Goal: Check status

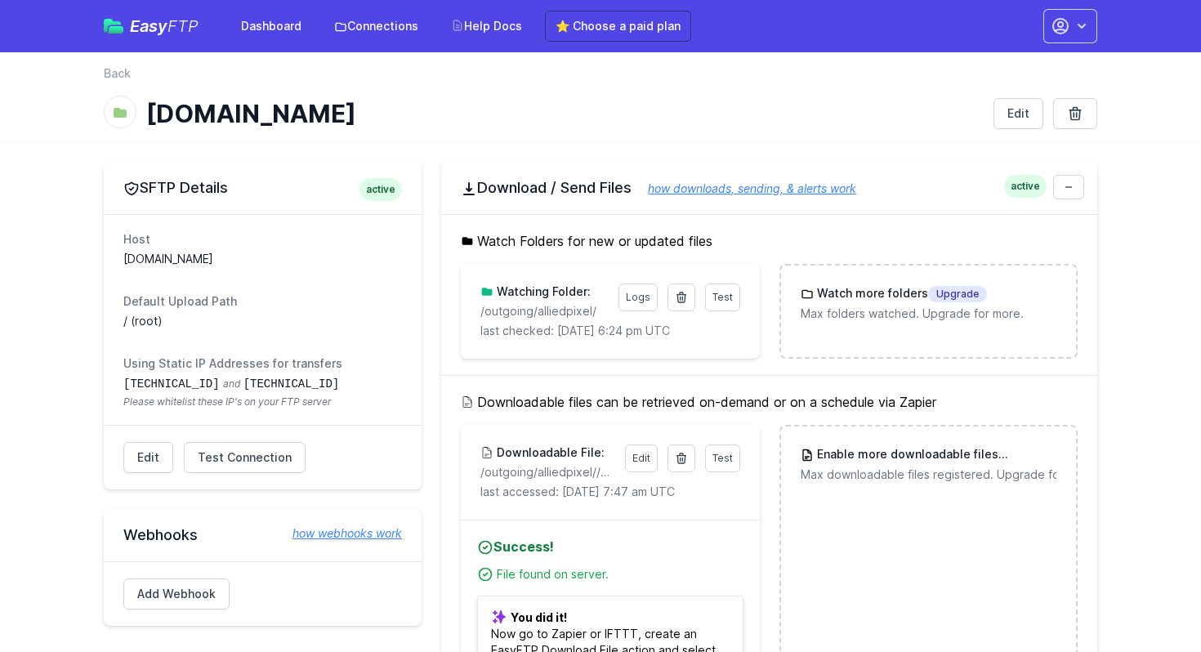
scroll to position [18, 0]
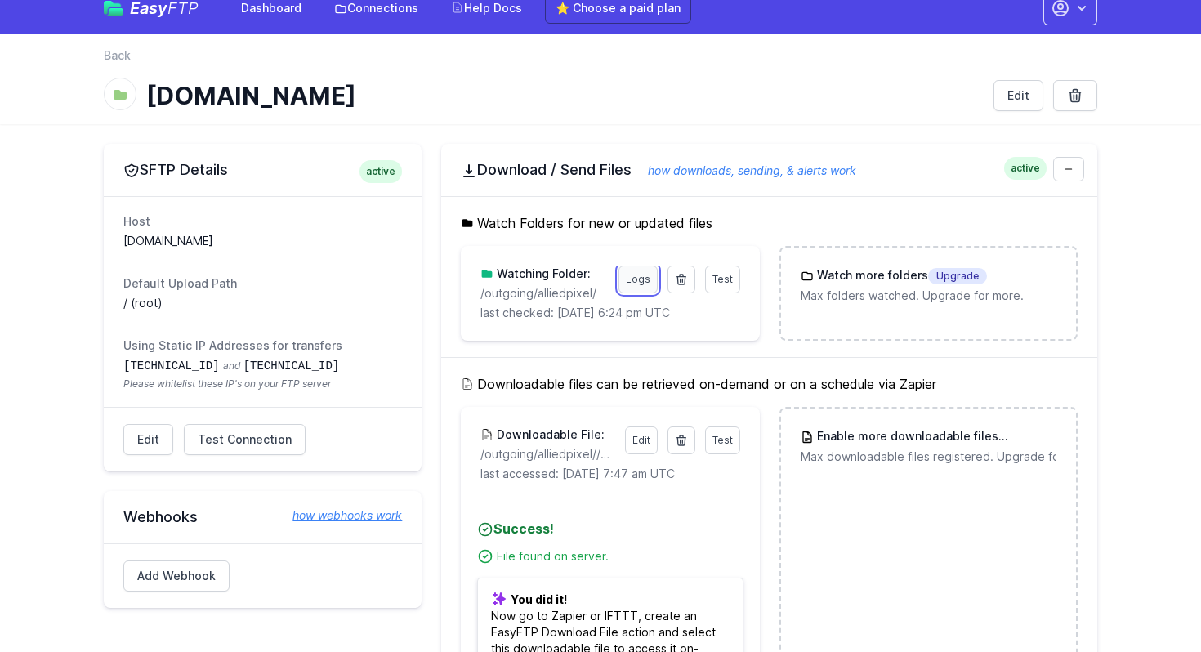
click at [641, 274] on link "Logs" at bounding box center [637, 280] width 39 height 28
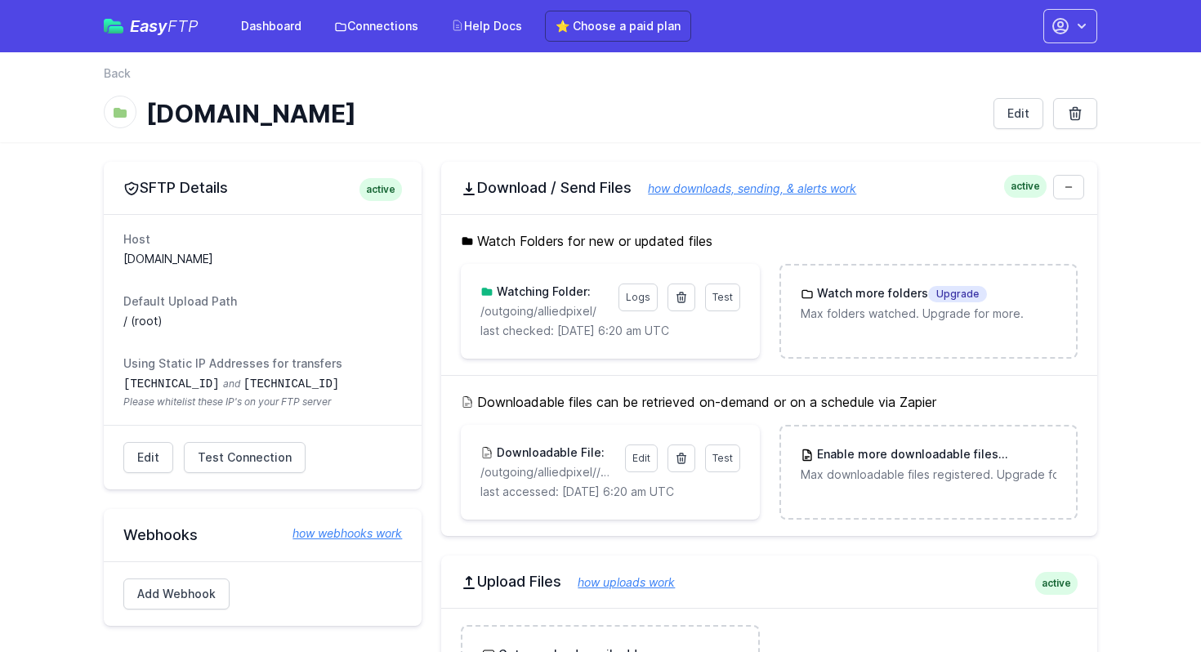
scroll to position [18, 0]
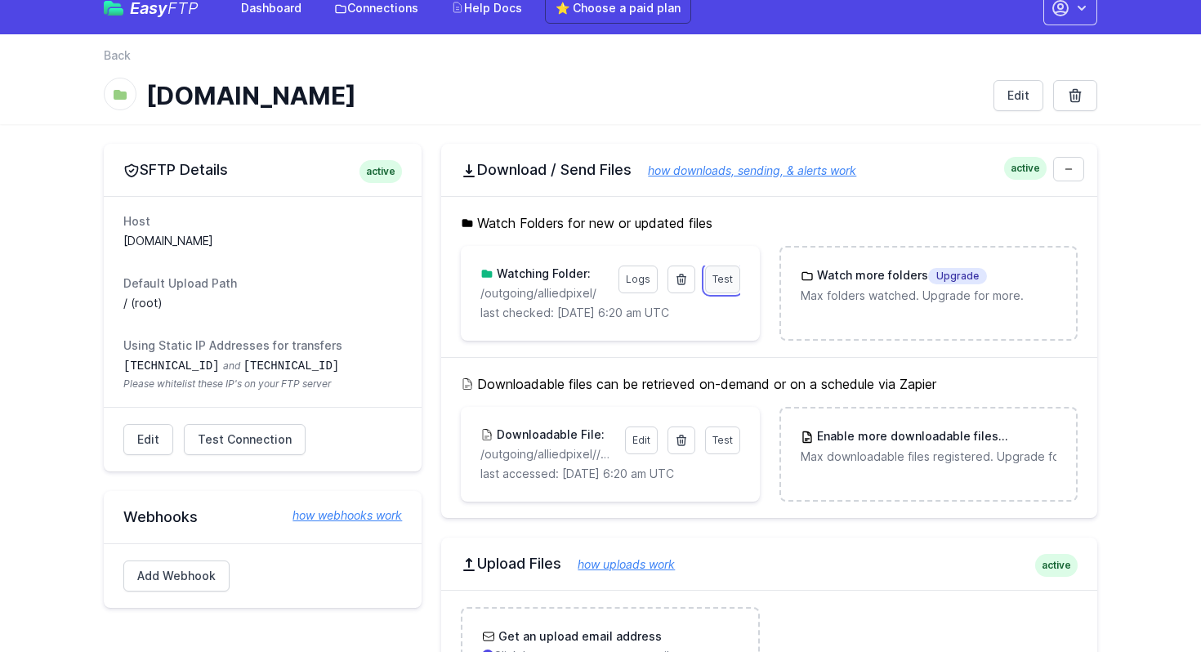
click at [719, 279] on span "Test" at bounding box center [722, 279] width 20 height 12
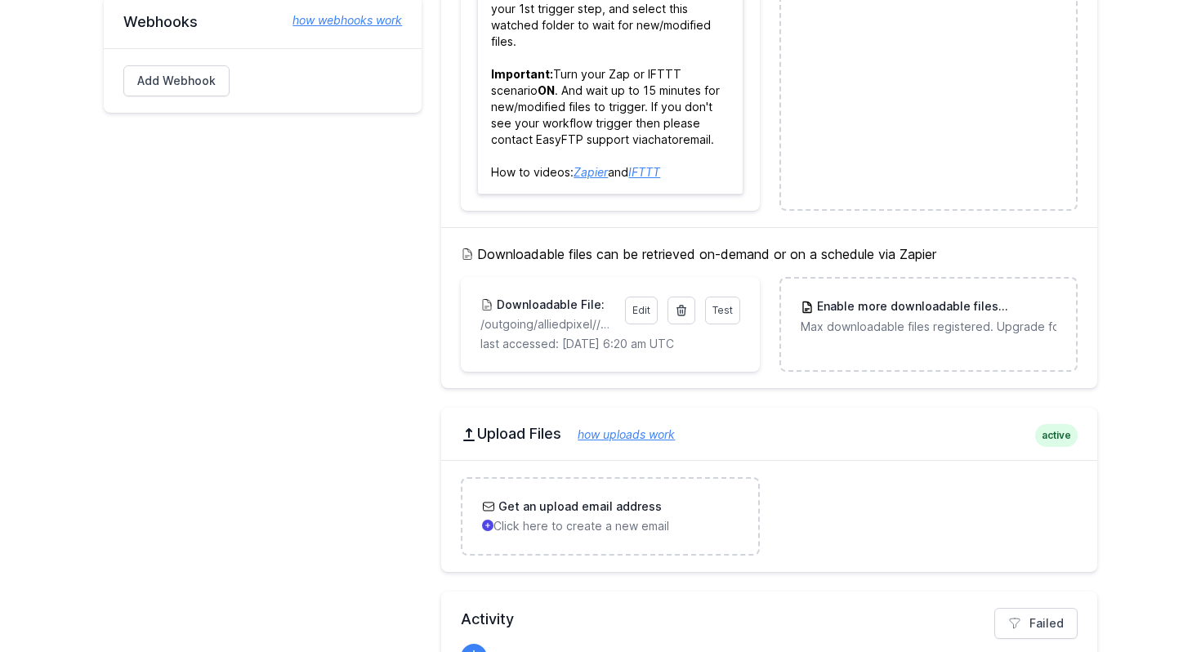
scroll to position [518, 0]
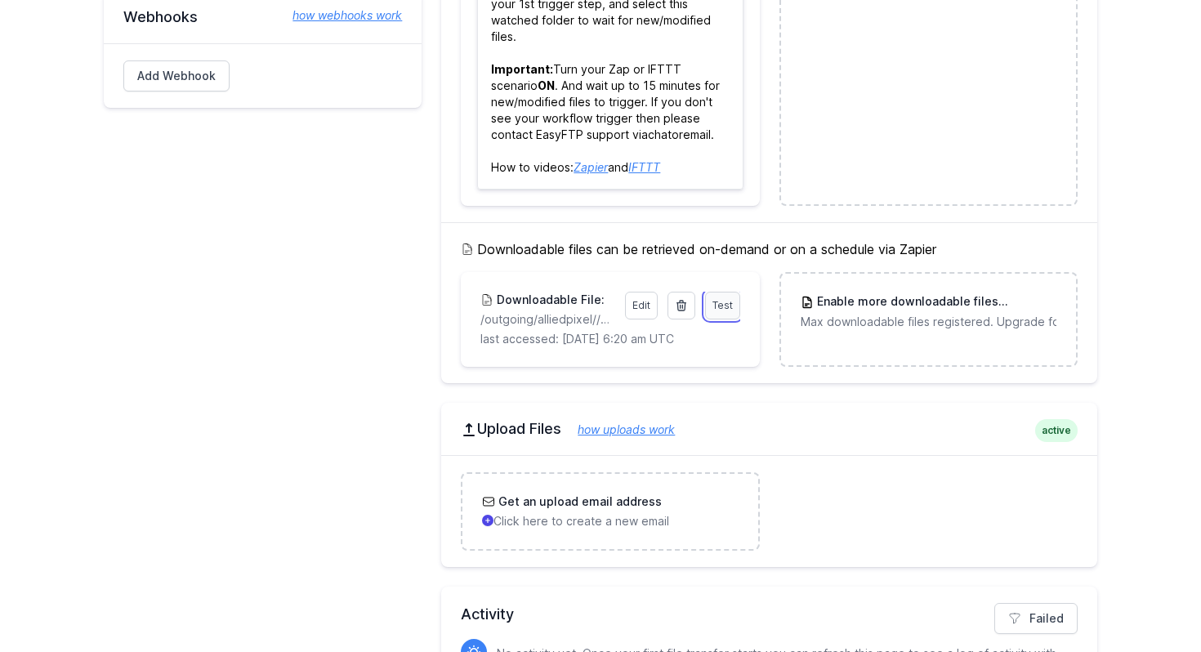
click at [724, 310] on span "Test" at bounding box center [722, 305] width 20 height 12
